Goal: Task Accomplishment & Management: Complete application form

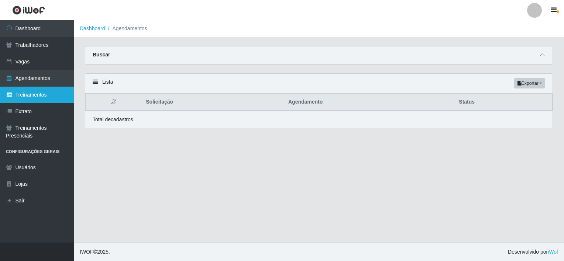
click at [35, 94] on link "Treinamentos" at bounding box center [37, 95] width 74 height 17
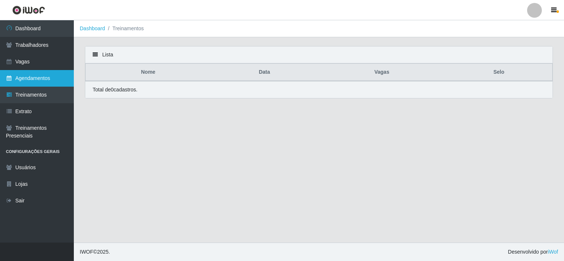
click at [33, 79] on link "Agendamentos" at bounding box center [37, 78] width 74 height 17
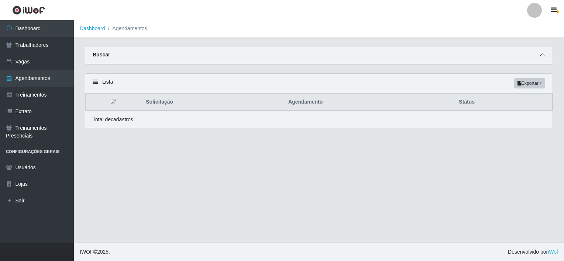
click at [545, 56] on span at bounding box center [542, 55] width 9 height 8
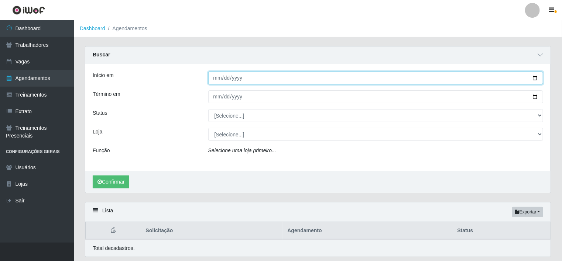
click at [212, 77] on input "Início em" at bounding box center [375, 78] width 335 height 13
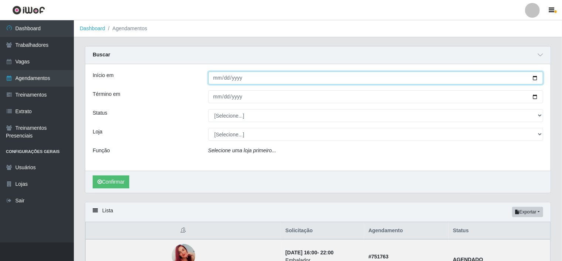
type input "0009-10-15"
type input "[DATE]"
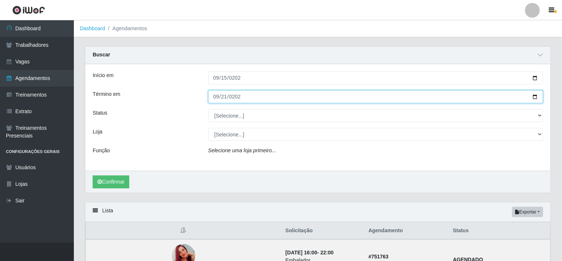
type input "[DATE]"
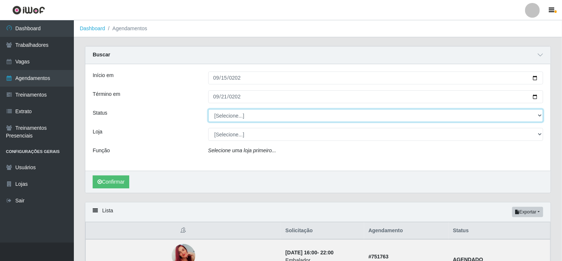
click at [248, 117] on select "[Selecione...] AGENDADO AGUARDANDO LIBERAR EM ANDAMENTO EM REVISÃO FINALIZADO C…" at bounding box center [375, 115] width 335 height 13
select select "FINALIZADO"
click at [208, 109] on select "[Selecione...] AGENDADO AGUARDANDO LIBERAR EM ANDAMENTO EM REVISÃO FINALIZADO C…" at bounding box center [375, 115] width 335 height 13
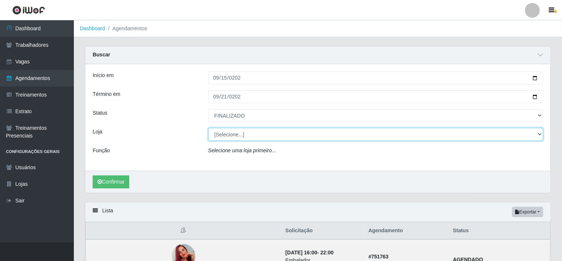
click at [249, 132] on select "[Selecione...] BomQueSó Agreste - Loja 1 BomQueSó Agreste - Loja 2 BomQueSó Agr…" at bounding box center [375, 134] width 335 height 13
select select "213"
click at [208, 128] on select "[Selecione...] BomQueSó Agreste - Loja 1 BomQueSó Agreste - Loja 2 BomQueSó Agr…" at bounding box center [375, 134] width 335 height 13
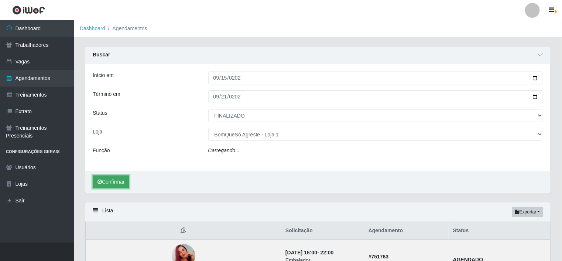
click at [114, 184] on button "Confirmar" at bounding box center [111, 182] width 37 height 13
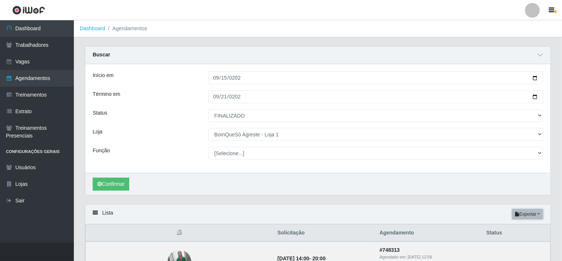
click at [531, 212] on button "Exportar" at bounding box center [527, 214] width 31 height 10
click at [517, 244] on button "Excel" at bounding box center [514, 243] width 58 height 15
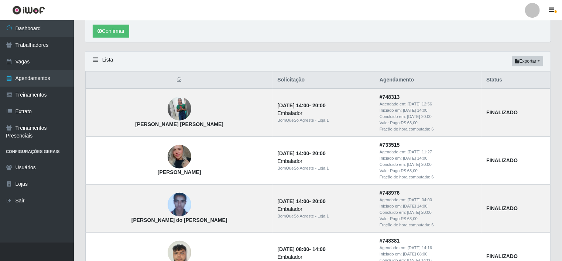
scroll to position [37, 0]
